Goal: Find specific page/section

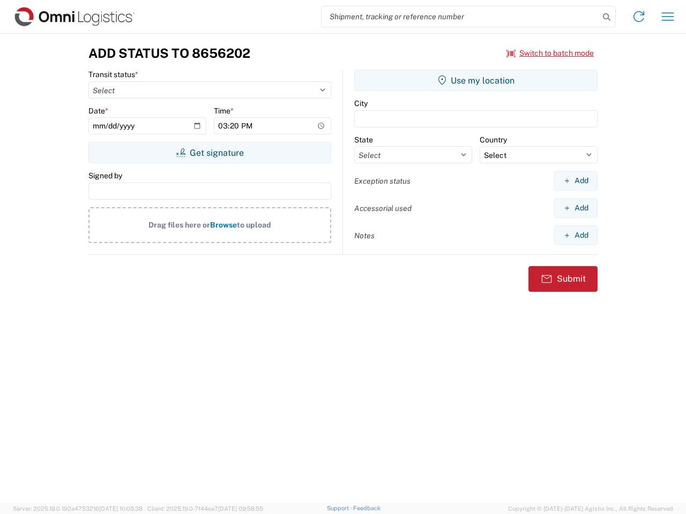
click at [460, 17] on input "search" at bounding box center [461, 16] width 278 height 20
click at [607, 17] on icon at bounding box center [606, 17] width 15 height 15
click at [639, 17] on icon at bounding box center [638, 16] width 17 height 17
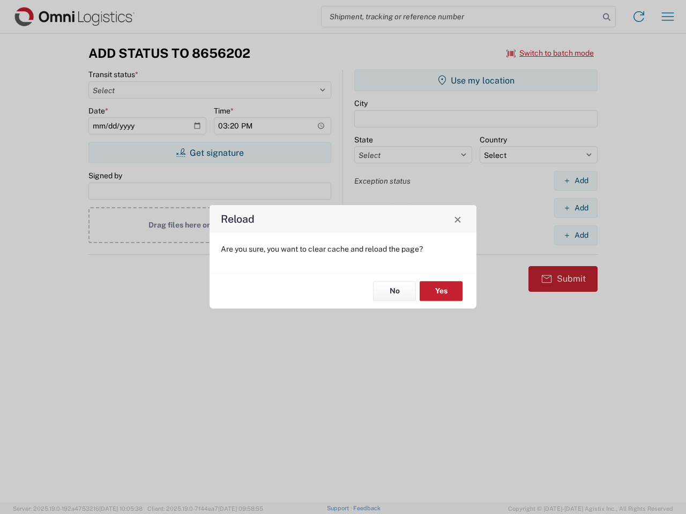
click at [550, 53] on div "Reload Are you sure, you want to clear cache and reload the page? No Yes" at bounding box center [343, 257] width 686 height 514
click at [210, 153] on div "Reload Are you sure, you want to clear cache and reload the page? No Yes" at bounding box center [343, 257] width 686 height 514
click at [476, 80] on div "Reload Are you sure, you want to clear cache and reload the page? No Yes" at bounding box center [343, 257] width 686 height 514
click at [575, 181] on div "Reload Are you sure, you want to clear cache and reload the page? No Yes" at bounding box center [343, 257] width 686 height 514
click at [575, 208] on div "Reload Are you sure, you want to clear cache and reload the page? No Yes" at bounding box center [343, 257] width 686 height 514
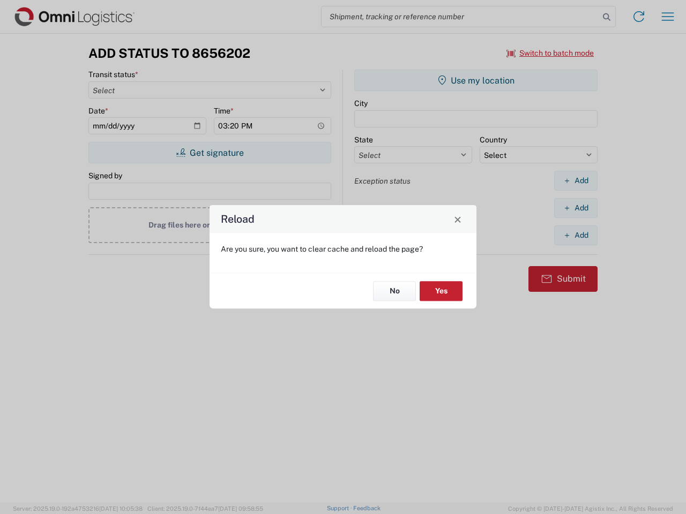
click at [575, 235] on div "Reload Are you sure, you want to clear cache and reload the page? No Yes" at bounding box center [343, 257] width 686 height 514
